Goal: Obtain resource: Obtain resource

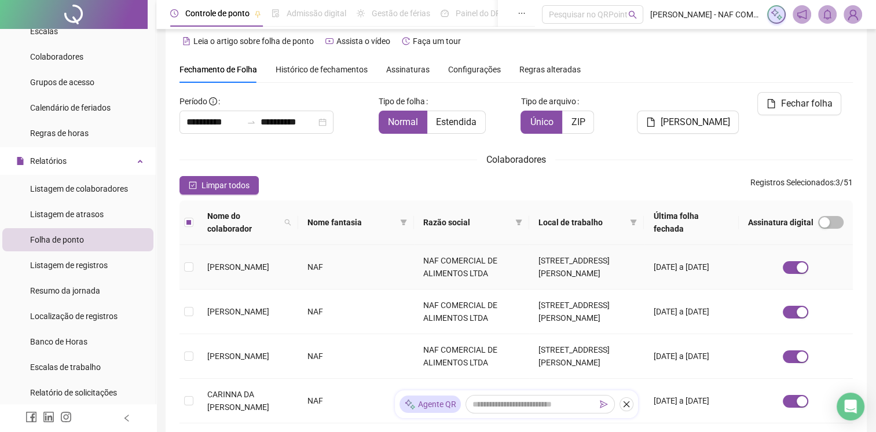
scroll to position [362, 0]
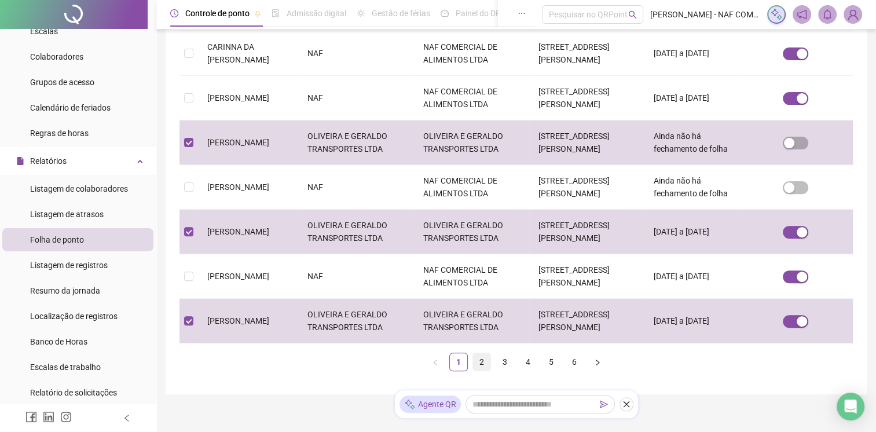
click at [483, 353] on link "2" at bounding box center [481, 361] width 17 height 17
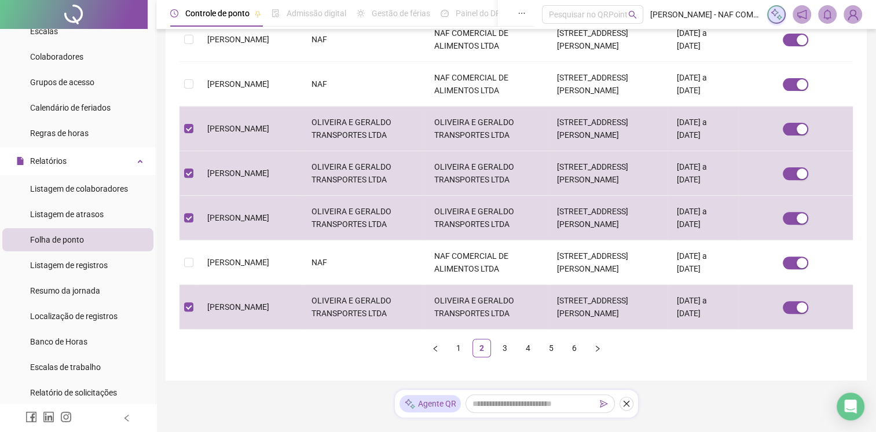
scroll to position [400, 0]
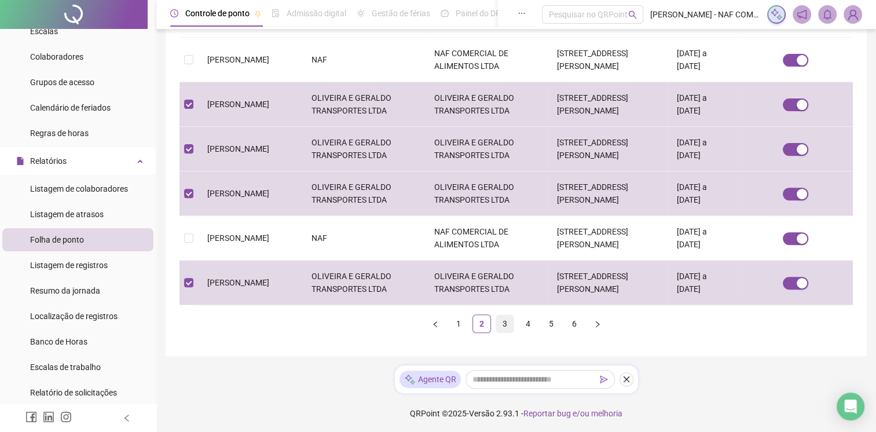
click at [498, 326] on link "3" at bounding box center [504, 323] width 17 height 17
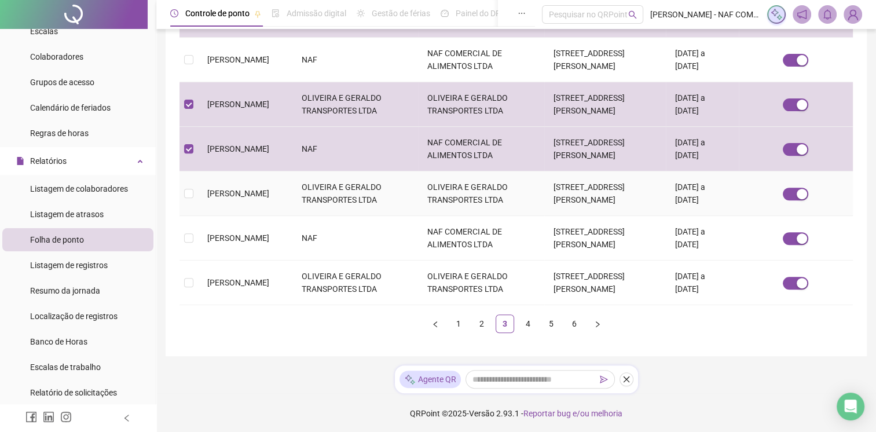
click at [193, 194] on td at bounding box center [188, 193] width 19 height 45
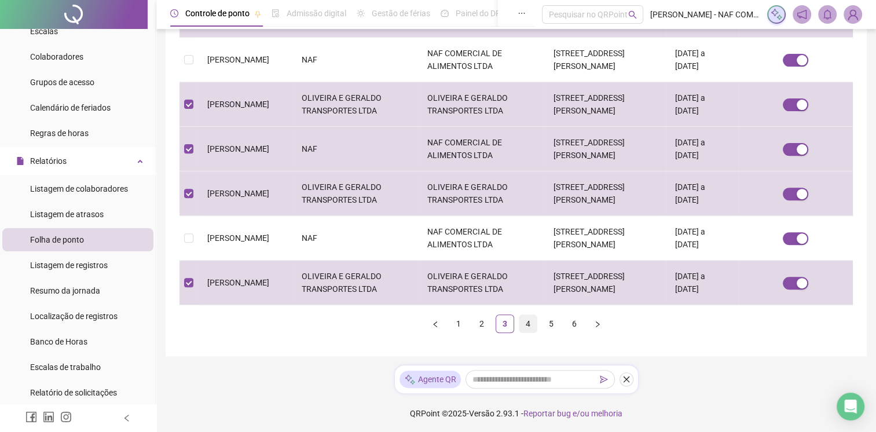
click at [527, 321] on link "4" at bounding box center [527, 323] width 17 height 17
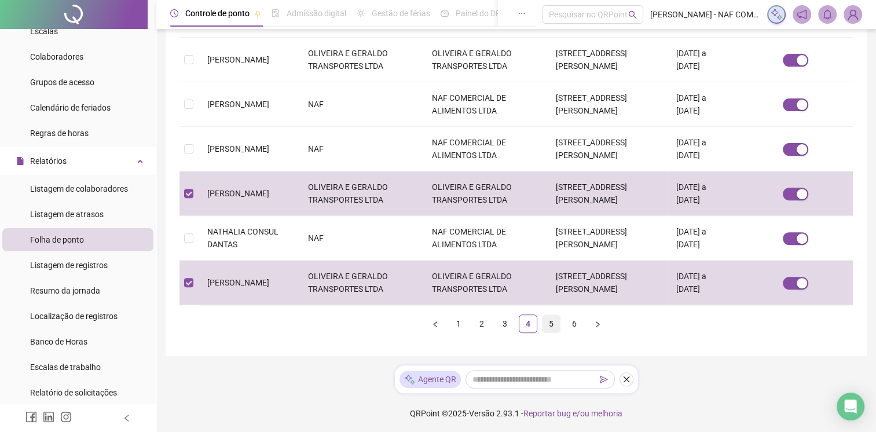
click at [553, 323] on link "5" at bounding box center [550, 323] width 17 height 17
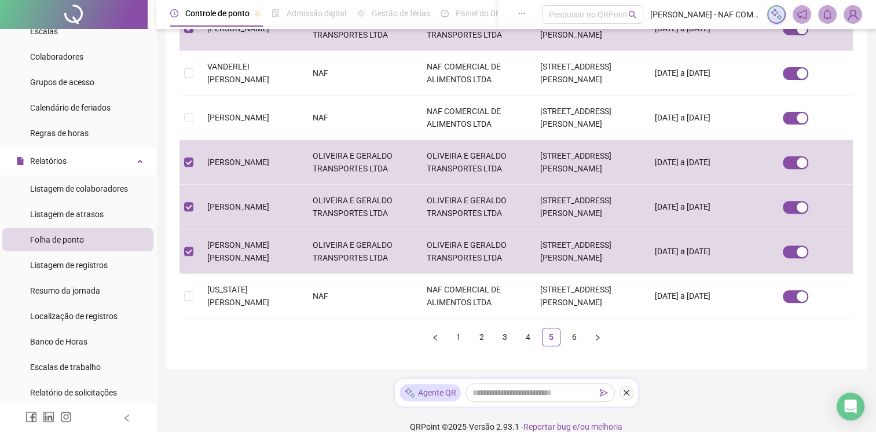
scroll to position [387, 0]
click at [571, 328] on link "6" at bounding box center [573, 336] width 17 height 17
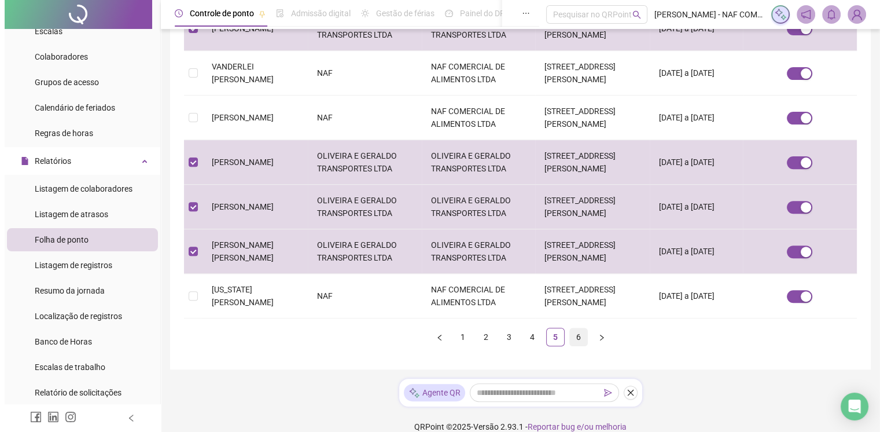
scroll to position [0, 0]
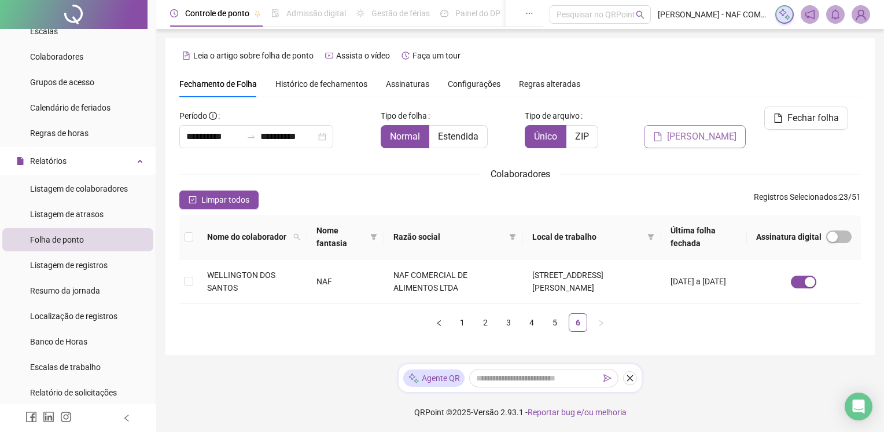
click at [728, 130] on span "[PERSON_NAME]" at bounding box center [701, 137] width 69 height 14
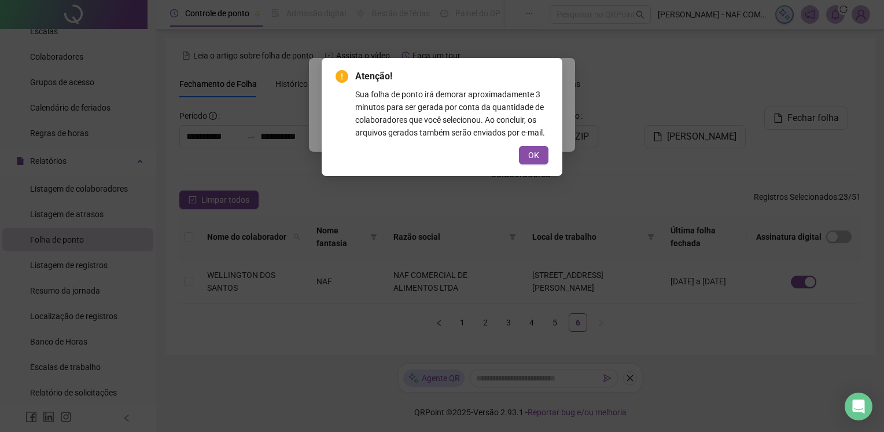
click at [537, 157] on span "OK" at bounding box center [533, 155] width 11 height 13
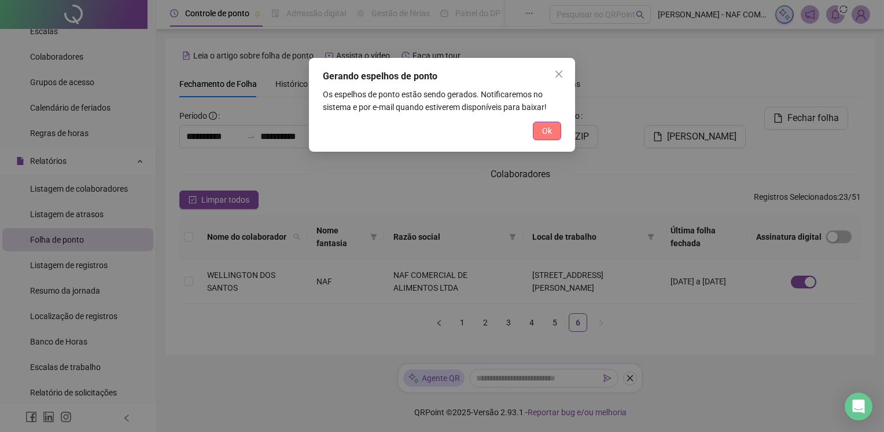
click at [553, 134] on button "Ok" at bounding box center [547, 131] width 28 height 19
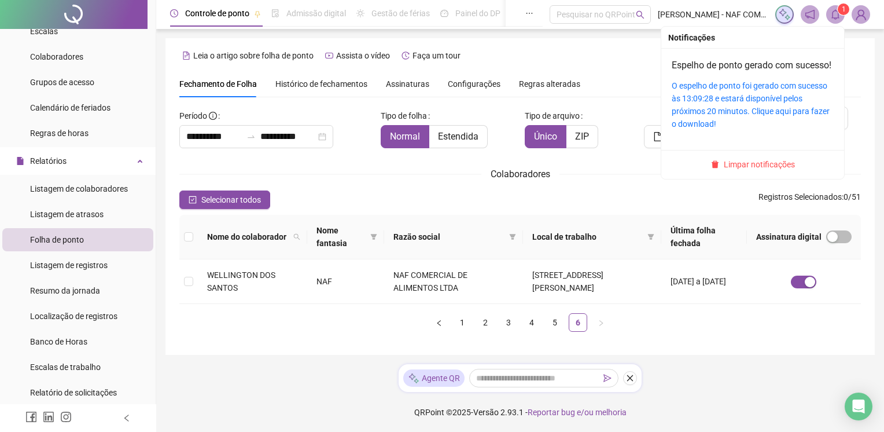
click at [836, 15] on icon "bell" at bounding box center [835, 14] width 10 height 10
click at [782, 112] on link "O espelho de ponto foi gerado com sucesso às 13:09:28 e estará disponível pelos…" at bounding box center [751, 104] width 158 height 47
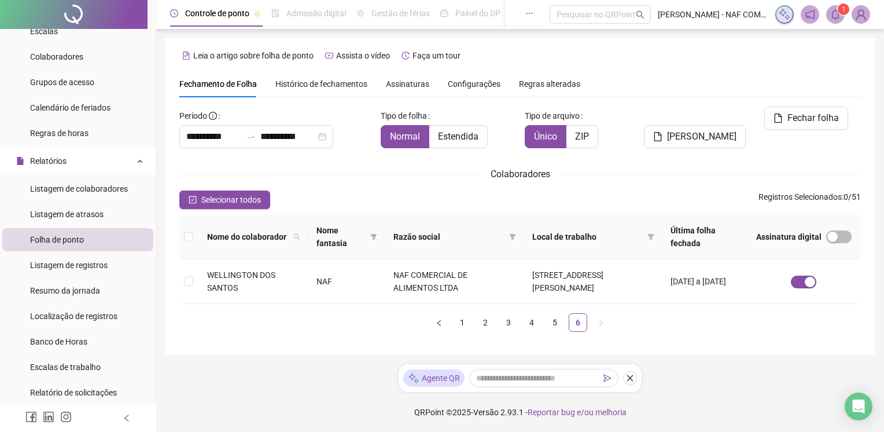
click at [468, 190] on div "Selecionar todos Registros Selecionados : 0 / 51" at bounding box center [520, 199] width 682 height 19
